Goal: Information Seeking & Learning: Find specific page/section

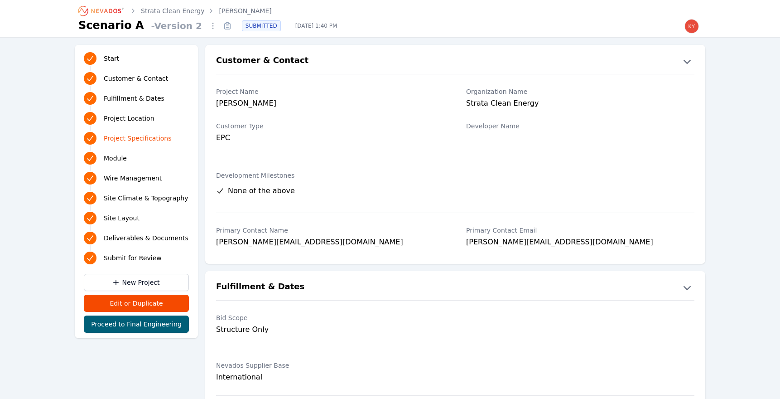
scroll to position [921, 0]
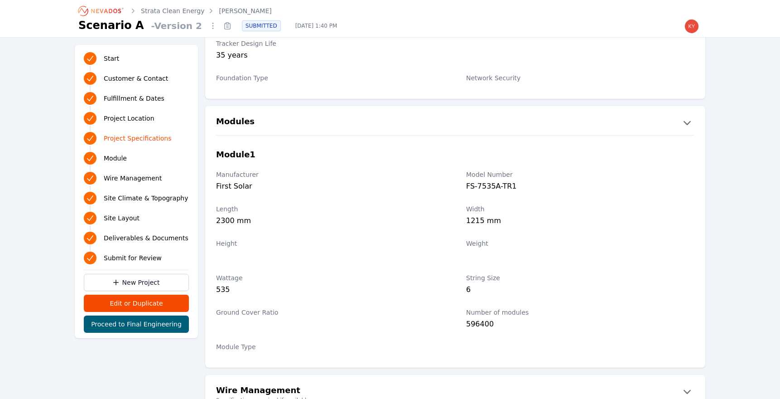
click at [107, 11] on icon "Breadcrumb" at bounding box center [106, 11] width 30 height 5
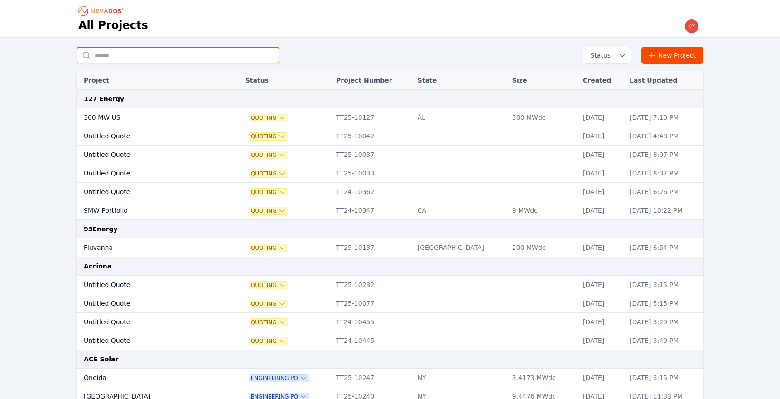
click at [157, 58] on input "text" at bounding box center [178, 55] width 203 height 16
type input "*******"
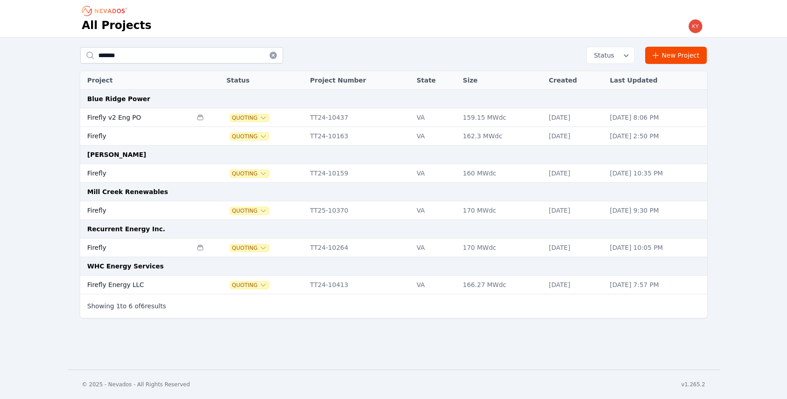
click at [117, 207] on td "Firefly" at bounding box center [136, 210] width 112 height 19
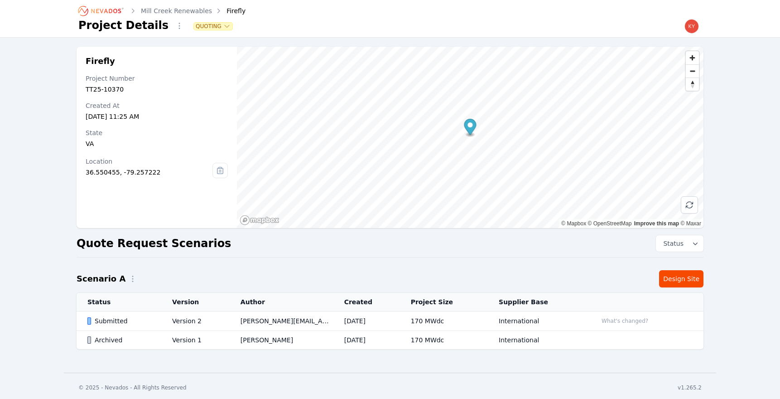
click at [155, 321] on td "Submitted" at bounding box center [119, 320] width 85 height 19
click at [162, 321] on td "Version 2" at bounding box center [195, 320] width 68 height 19
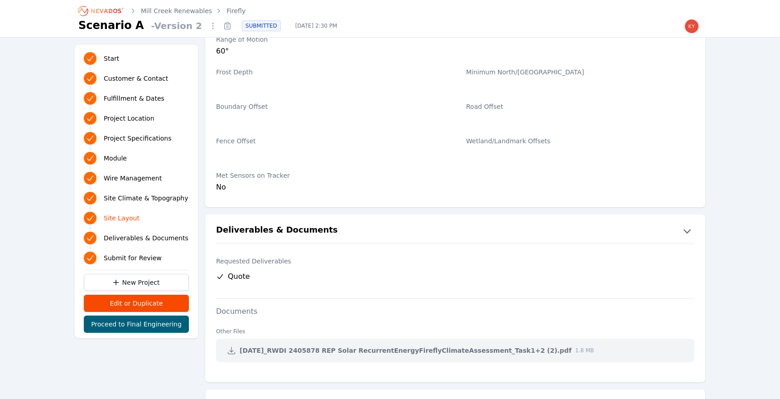
scroll to position [1831, 0]
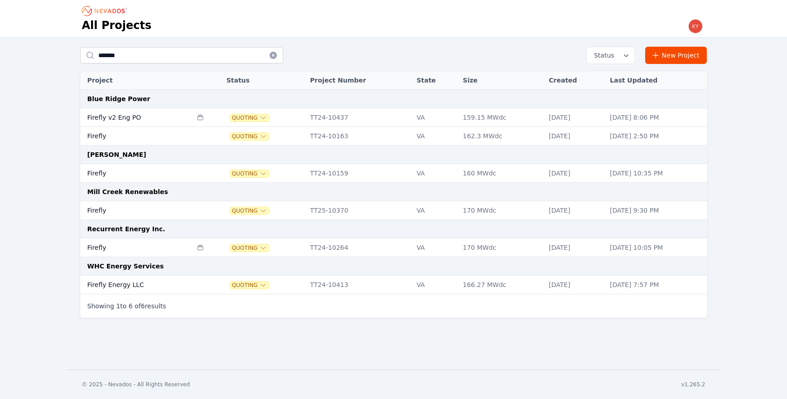
click at [139, 140] on td "Firefly" at bounding box center [136, 136] width 112 height 19
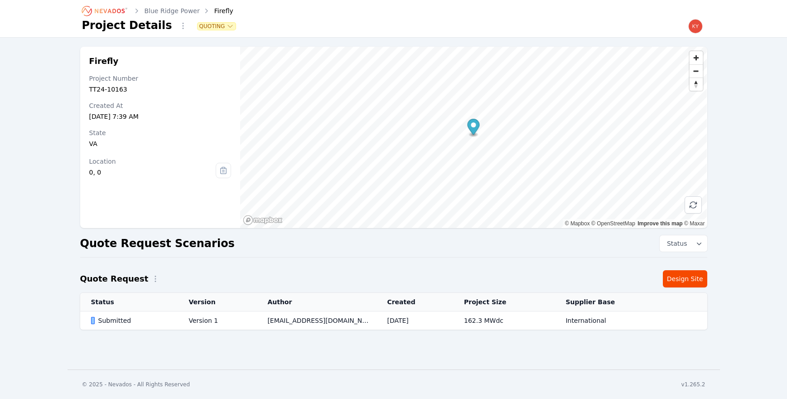
click at [306, 325] on td "[EMAIL_ADDRESS][DOMAIN_NAME]" at bounding box center [316, 320] width 120 height 19
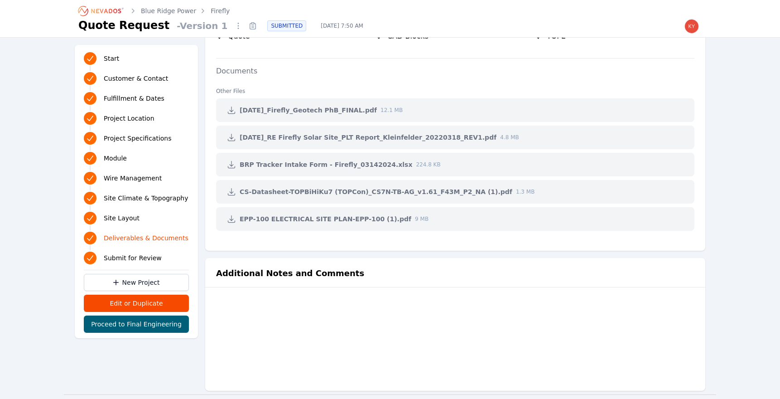
scroll to position [1763, 0]
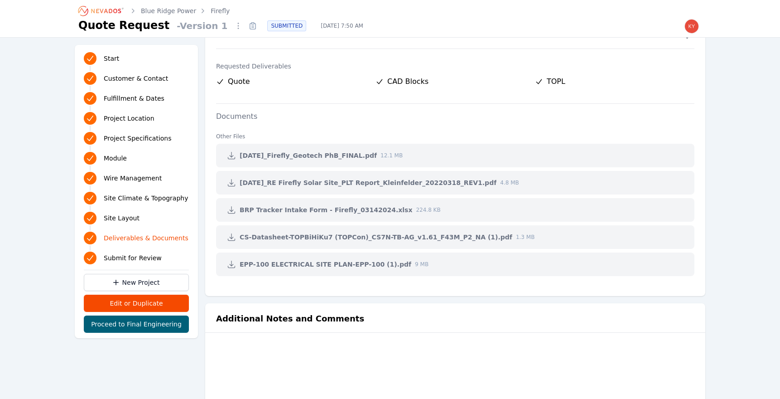
click at [237, 182] on link at bounding box center [231, 182] width 16 height 16
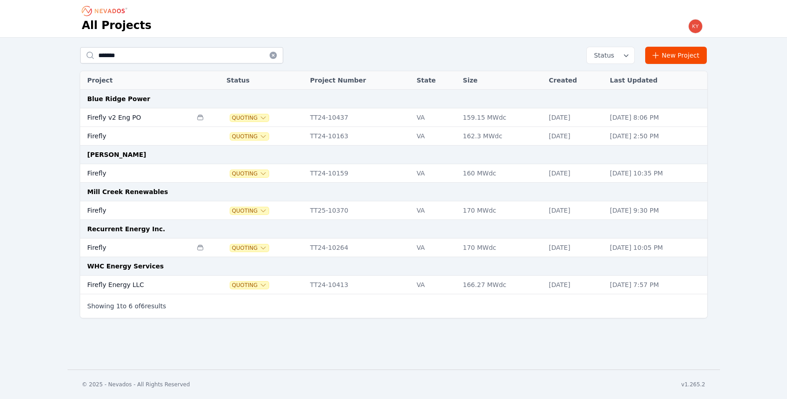
click at [144, 169] on td "Firefly" at bounding box center [136, 173] width 112 height 19
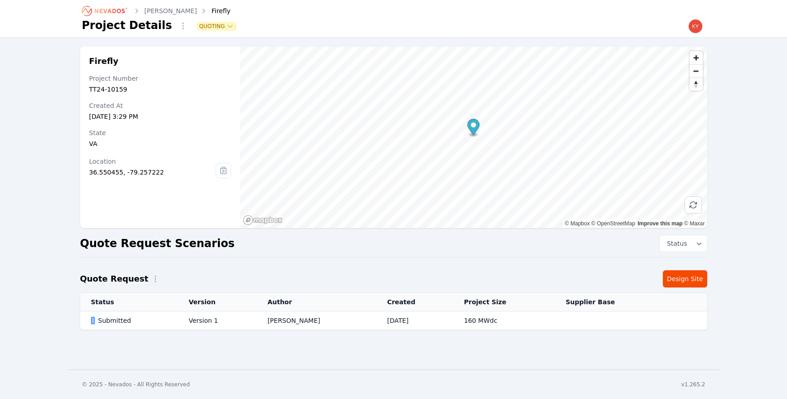
click at [216, 322] on td "Version 1" at bounding box center [217, 320] width 79 height 19
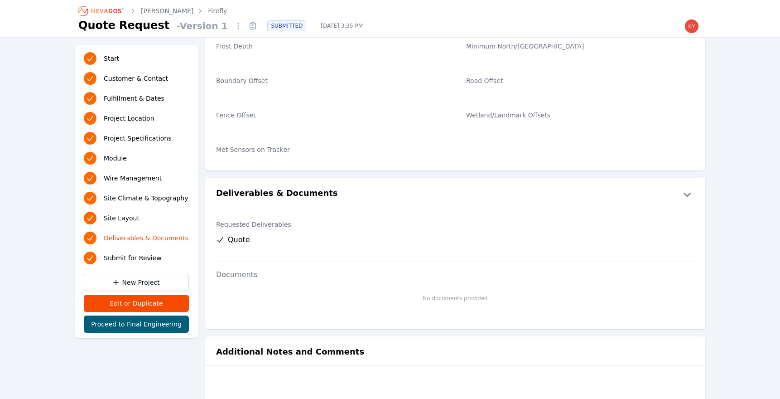
scroll to position [1686, 0]
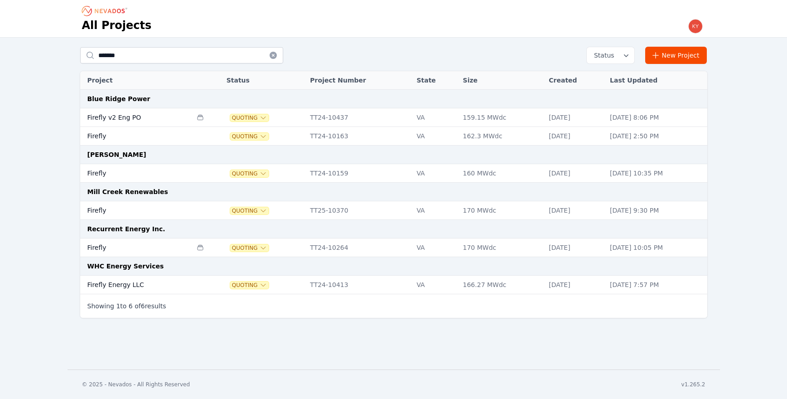
click at [152, 242] on td "Firefly" at bounding box center [136, 247] width 112 height 19
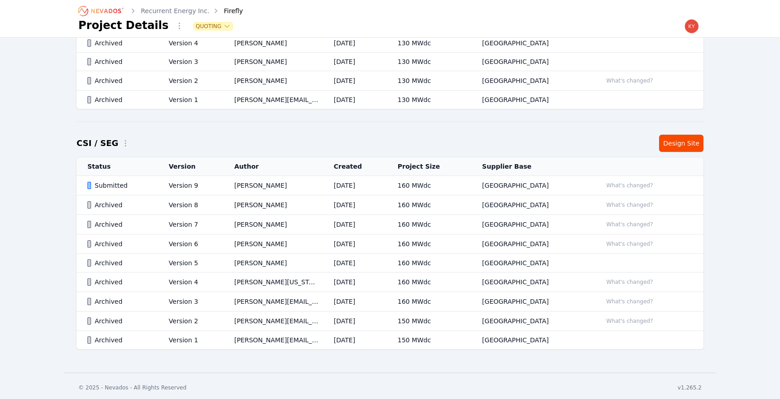
scroll to position [594, 0]
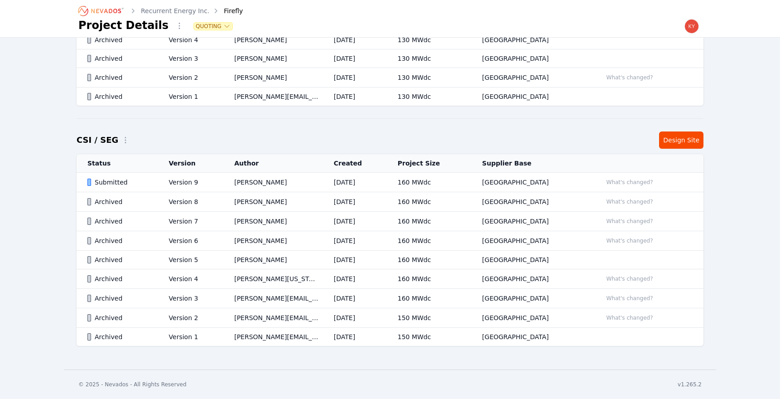
click at [158, 182] on td "Submitted" at bounding box center [118, 182] width 82 height 19
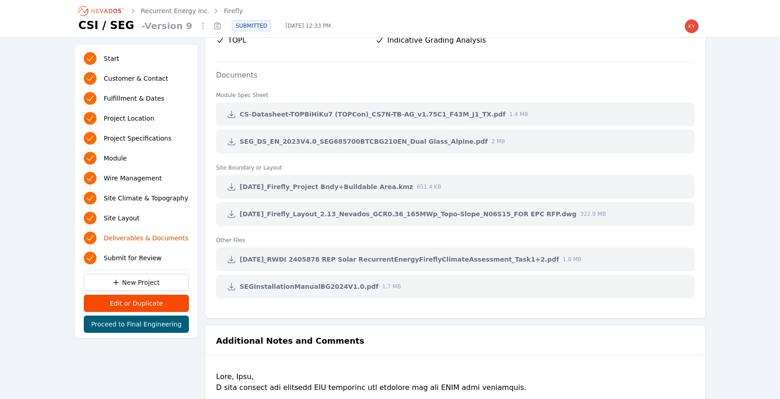
scroll to position [2114, 0]
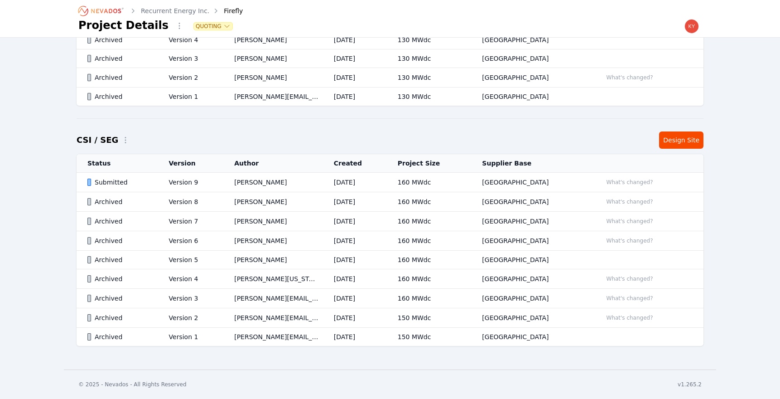
scroll to position [594, 0]
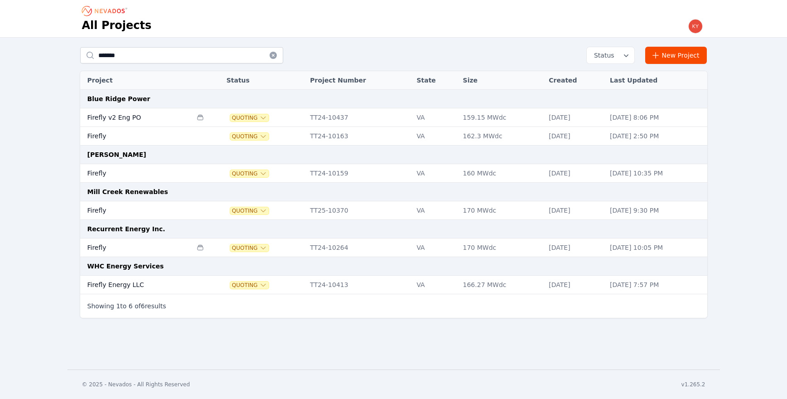
click at [121, 288] on td "Firefly Energy LLC" at bounding box center [136, 284] width 112 height 19
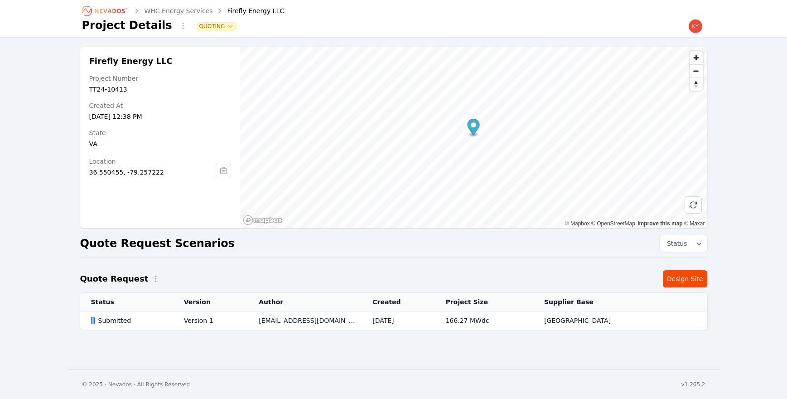
click at [162, 320] on div "Submitted" at bounding box center [129, 320] width 77 height 9
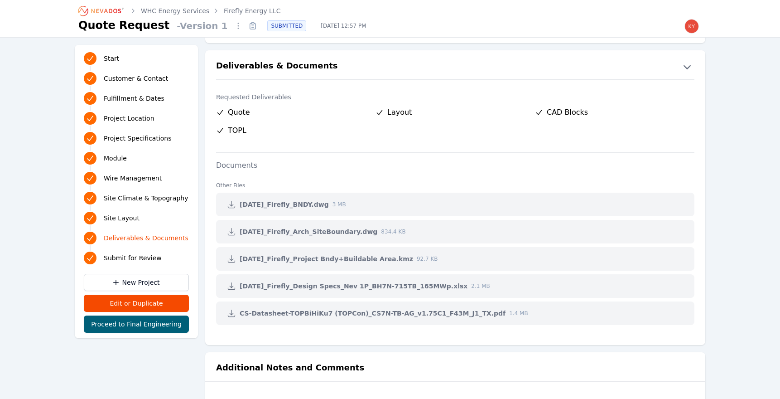
scroll to position [1807, 0]
